Goal: Obtain resource: Obtain resource

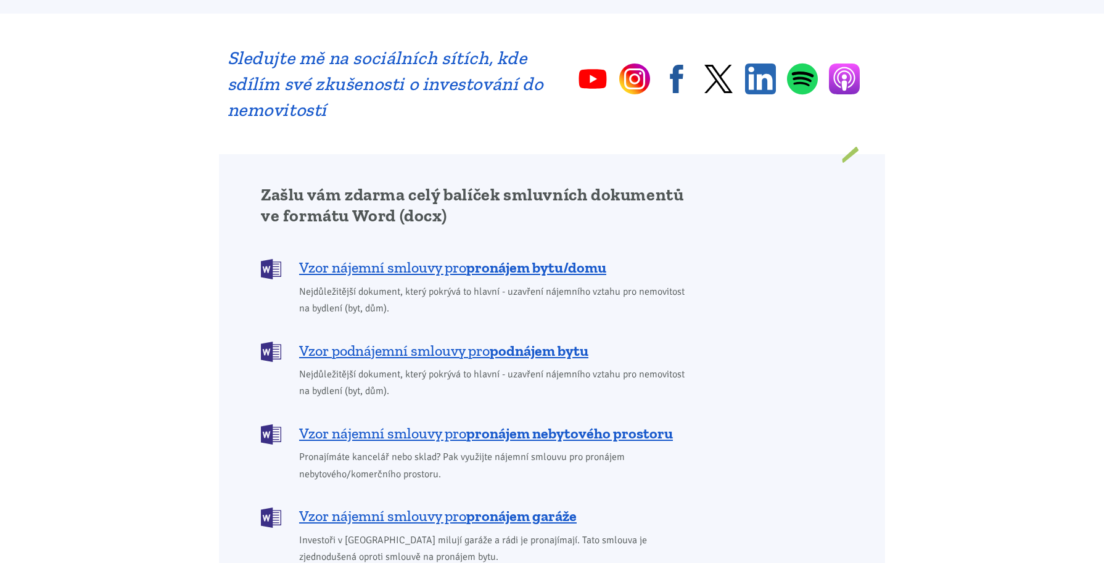
scroll to position [864, 0]
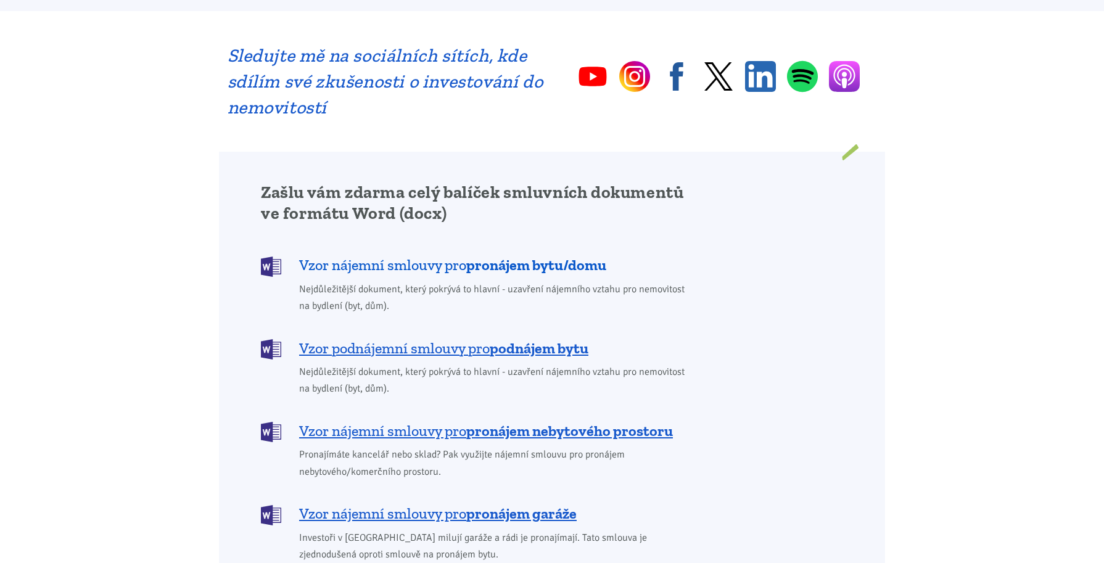
click at [387, 255] on span "Vzor nájemní smlouvy pro pronájem bytu/domu" at bounding box center [452, 265] width 307 height 20
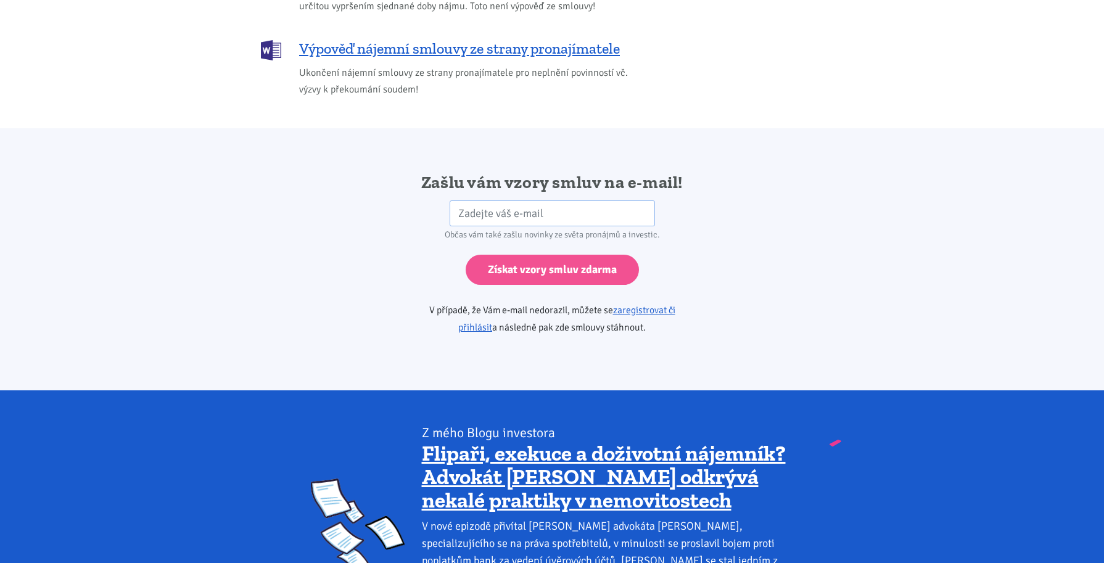
scroll to position [2061, 0]
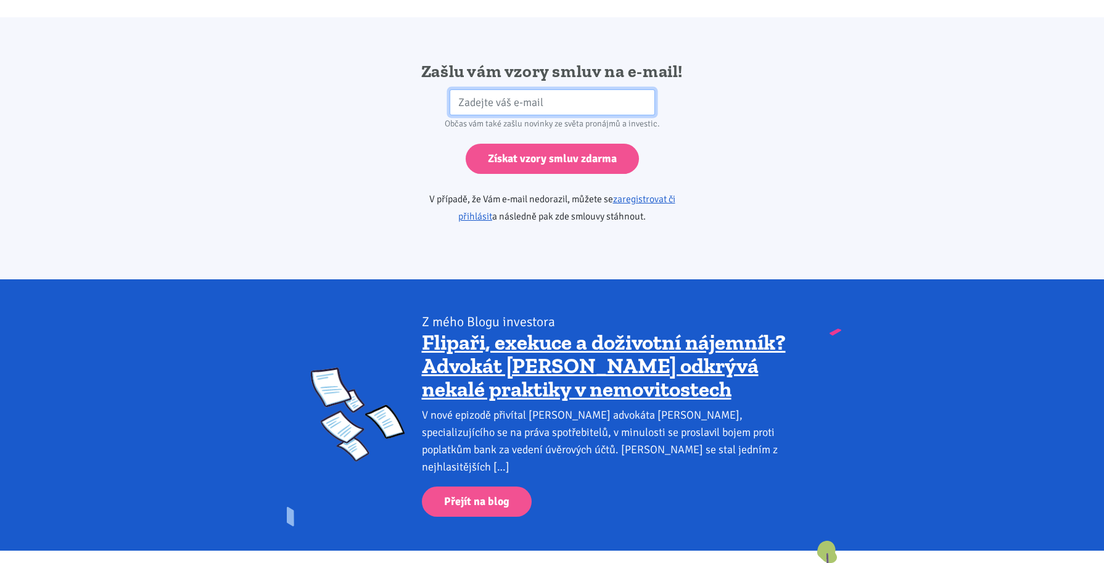
click at [480, 89] on input "email" at bounding box center [552, 102] width 205 height 27
click at [342, 173] on div "Zašlu vám vzory smluv na e-mail! HP Občas vám také zašlu novinky ze světa proná…" at bounding box center [552, 148] width 666 height 176
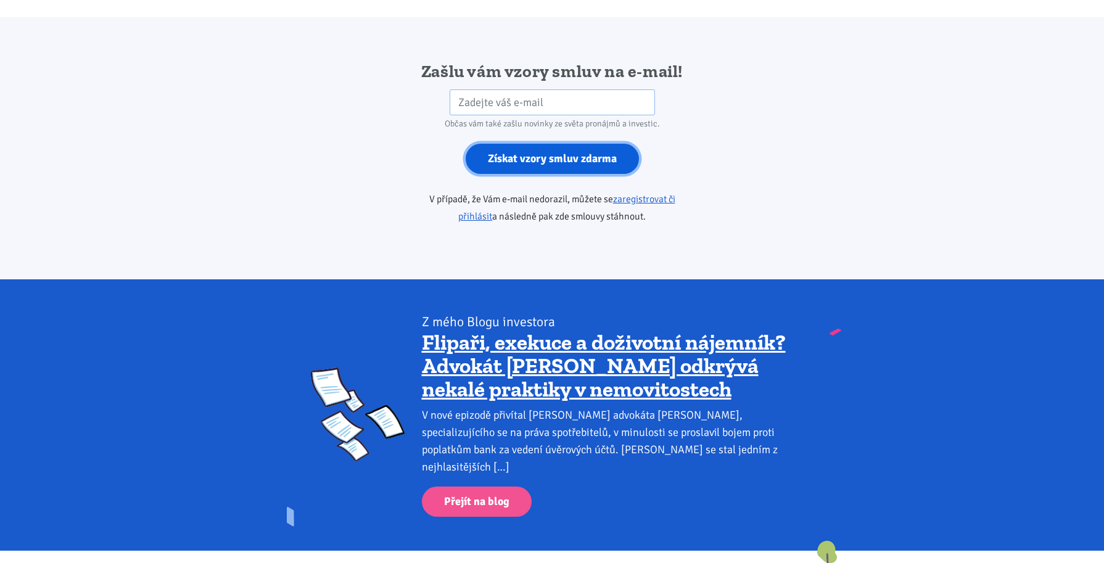
click at [551, 144] on input "Získat vzory smluv zdarma" at bounding box center [552, 159] width 173 height 30
click at [639, 193] on link "zaregistrovat či přihlásit" at bounding box center [566, 208] width 217 height 30
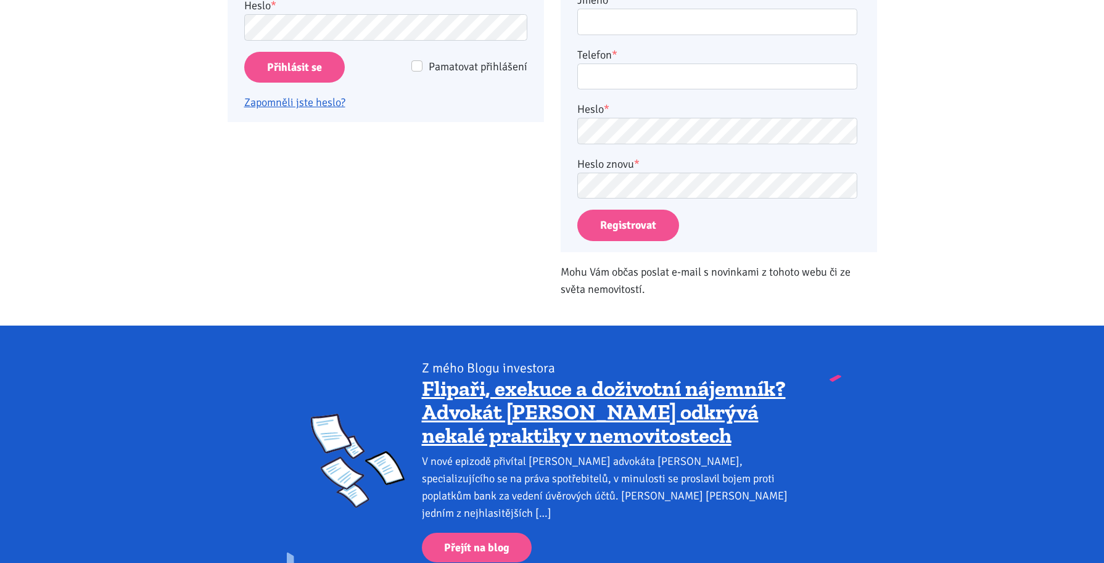
scroll to position [185, 0]
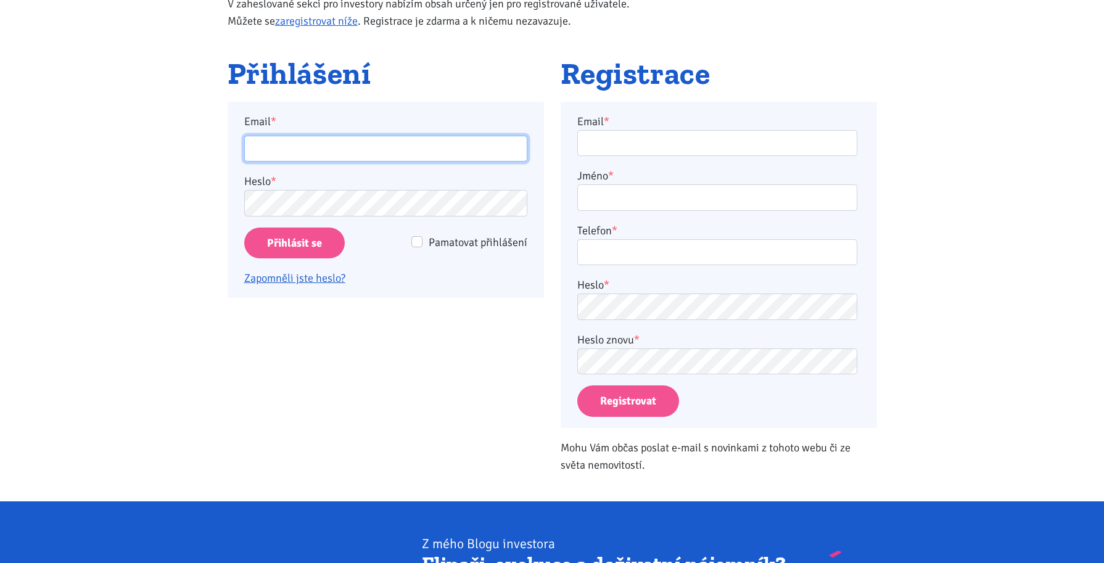
click at [261, 154] on input "Email *" at bounding box center [385, 149] width 283 height 27
type input "marcella.hornickova@seznam.cz"
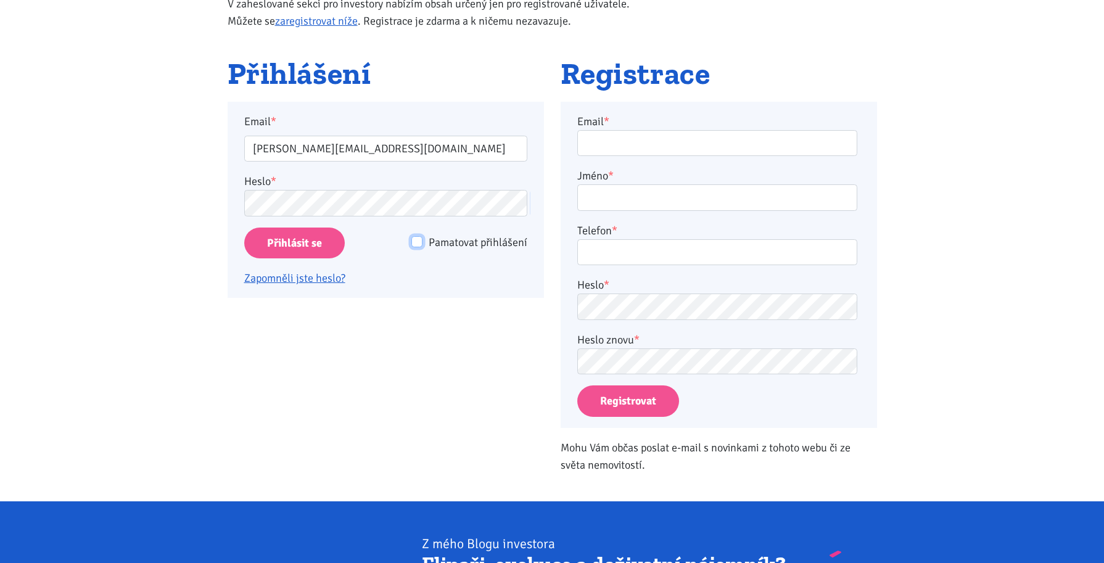
click at [418, 243] on input "Pamatovat přihlášení" at bounding box center [417, 241] width 11 height 11
checkbox input "true"
click at [296, 239] on input "Přihlásit se" at bounding box center [294, 243] width 101 height 31
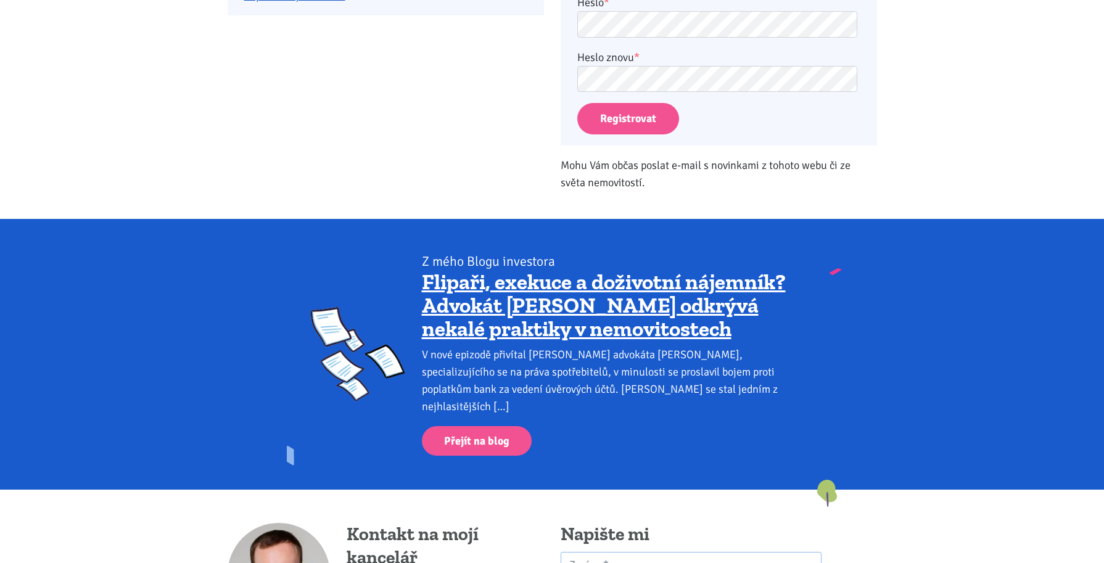
scroll to position [221, 0]
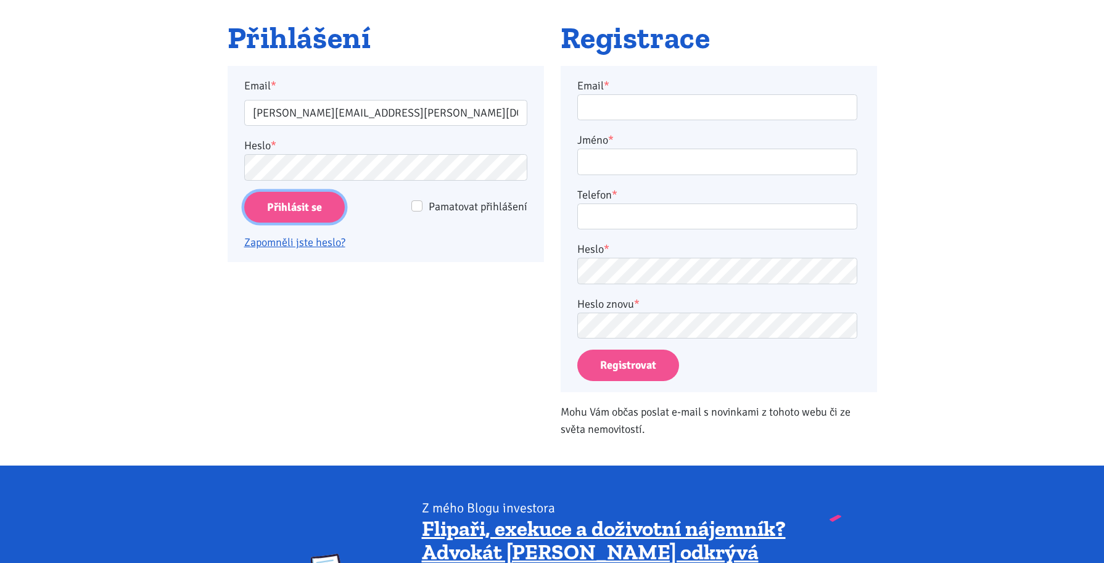
click at [304, 198] on input "Přihlásit se" at bounding box center [294, 207] width 101 height 31
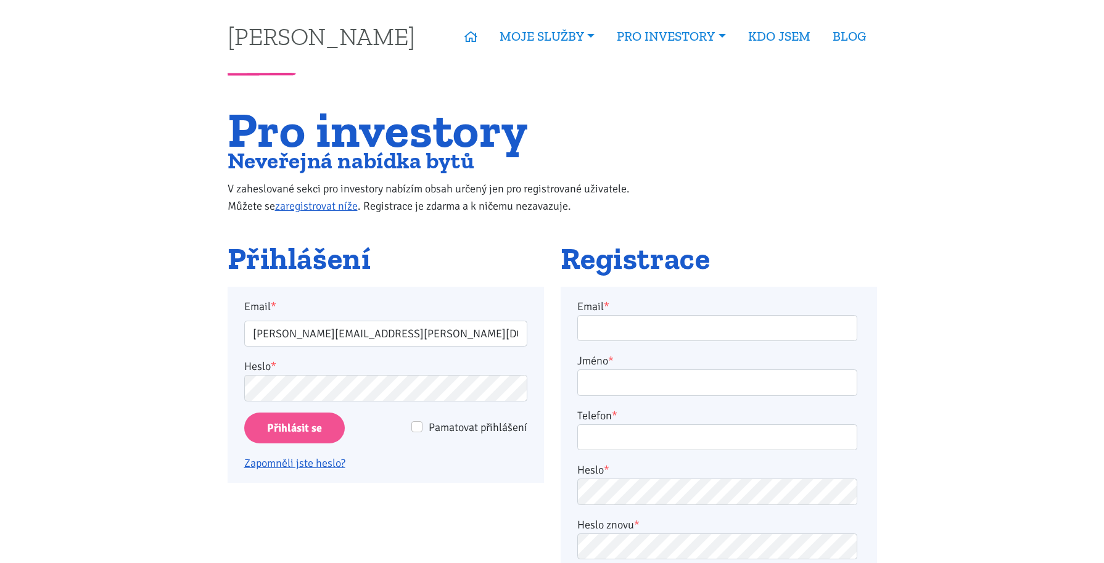
click at [288, 363] on p "Heslo *" at bounding box center [385, 380] width 283 height 44
click at [422, 429] on div "Pamatovat přihlášení" at bounding box center [460, 427] width 133 height 17
click at [419, 429] on input "Pamatovat přihlášení" at bounding box center [417, 426] width 11 height 11
checkbox input "true"
click at [292, 423] on input "Přihlásit se" at bounding box center [294, 428] width 101 height 31
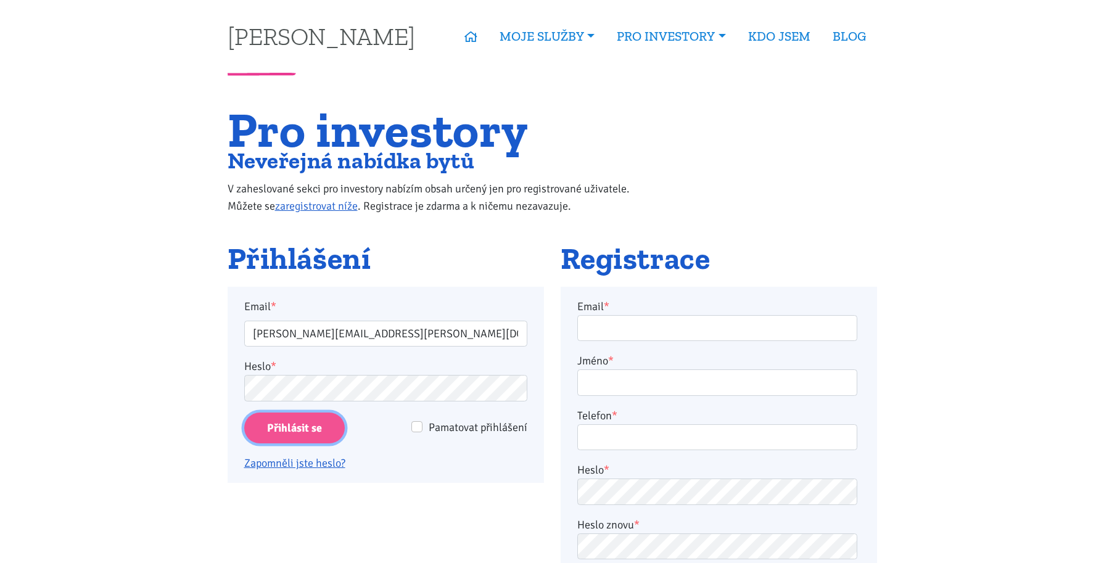
click at [288, 424] on input "Přihlásit se" at bounding box center [294, 428] width 101 height 31
